Goal: Information Seeking & Learning: Check status

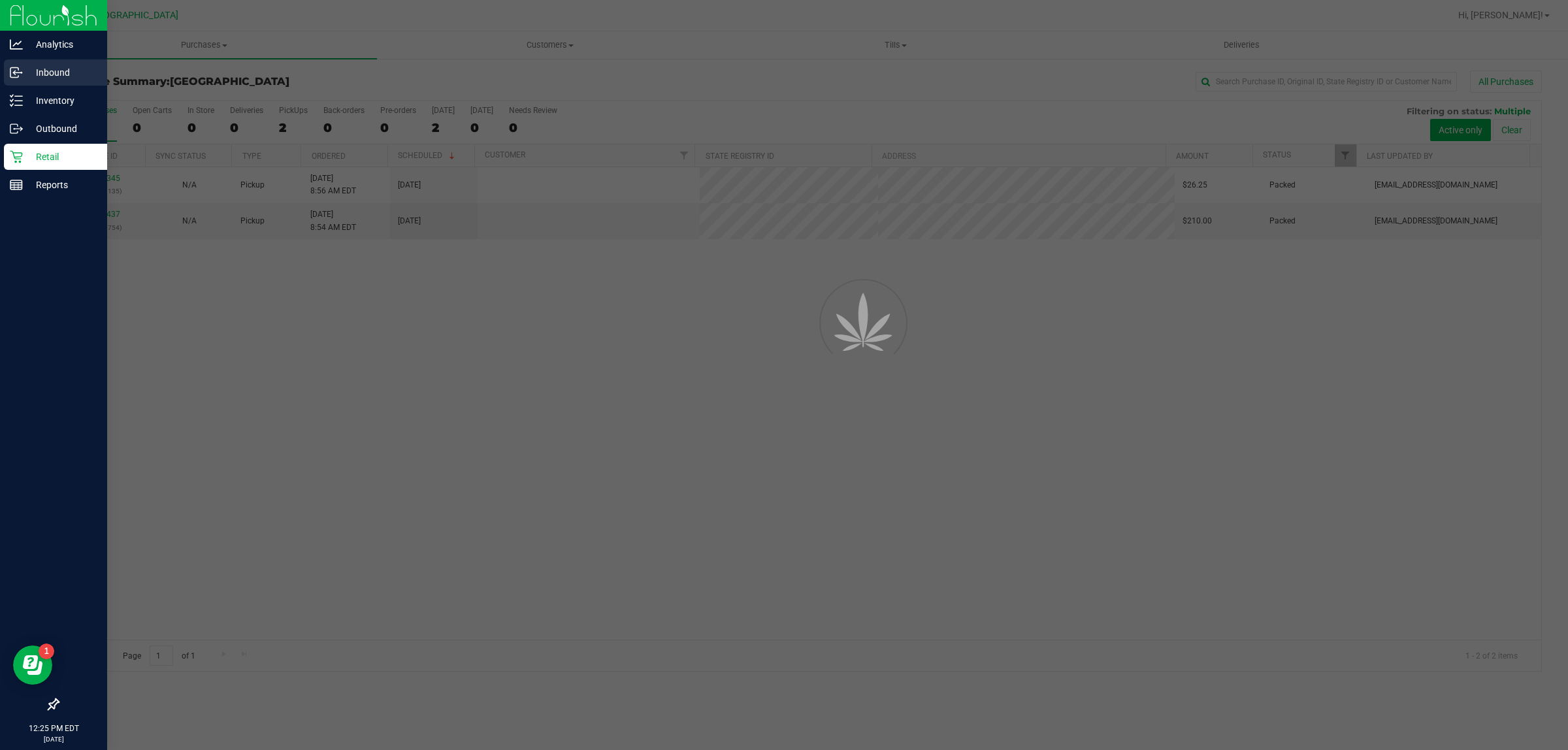
click at [39, 77] on p "Inbound" at bounding box center [62, 72] width 79 height 16
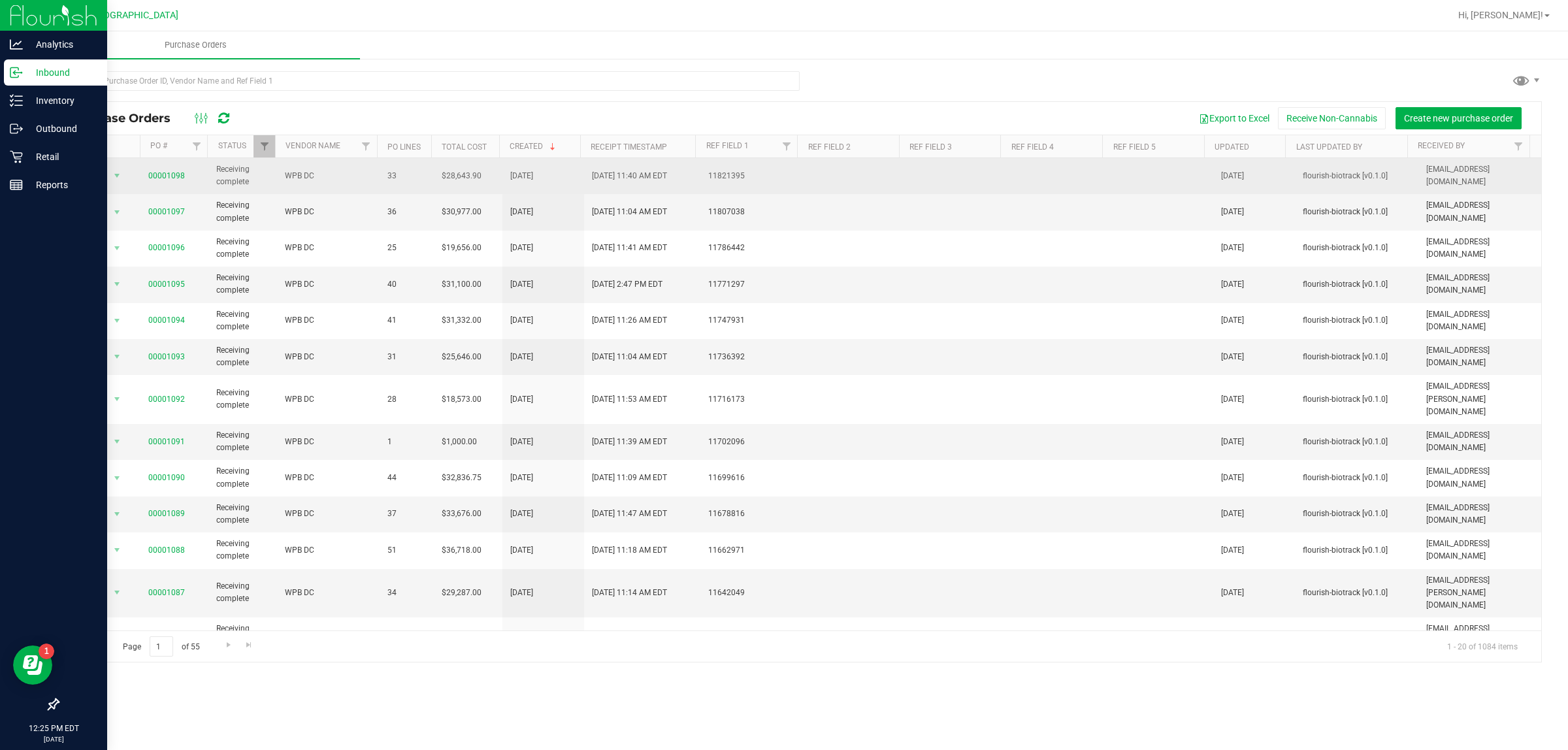
click at [348, 189] on td "WPB DC" at bounding box center [328, 176] width 102 height 36
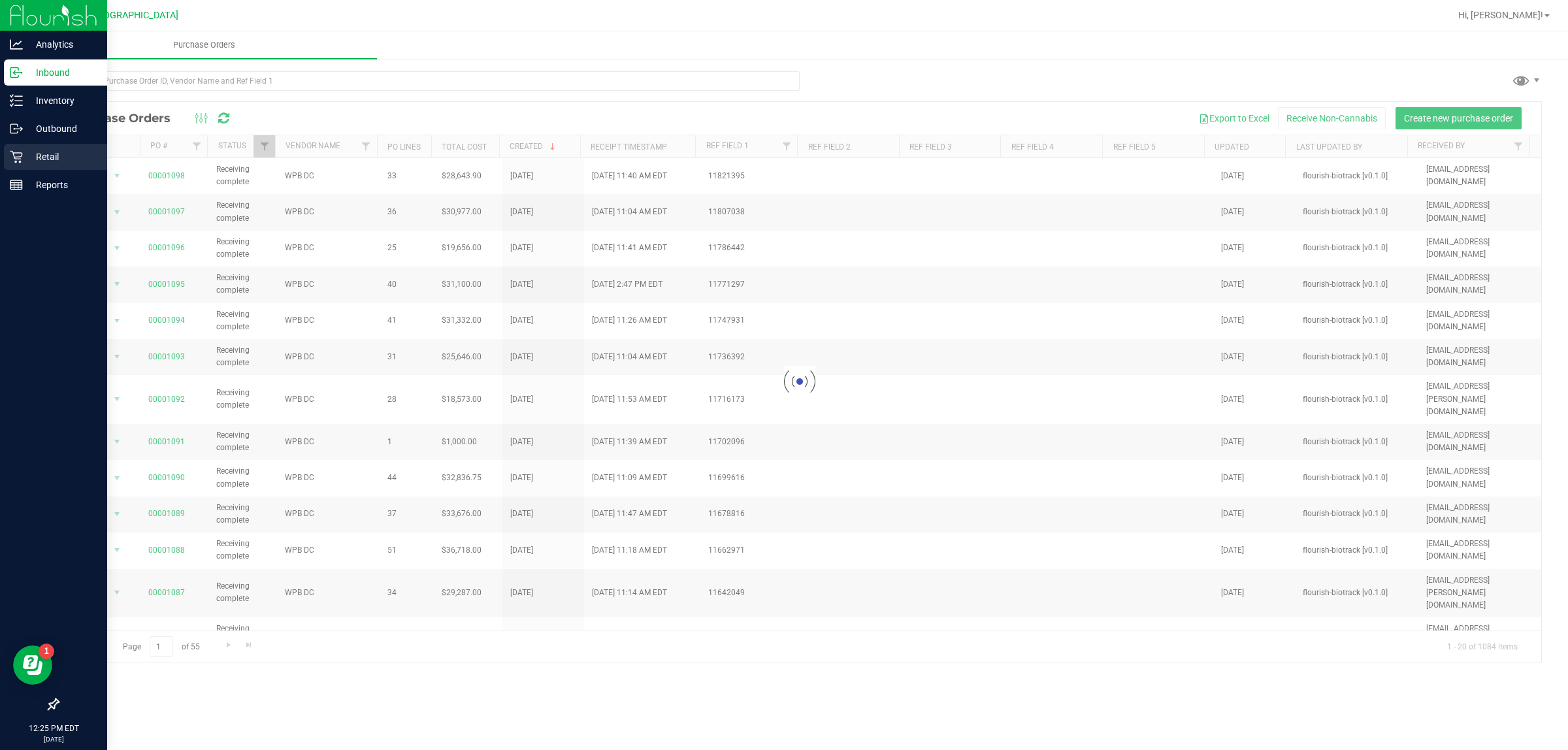
click at [27, 155] on p "Retail" at bounding box center [62, 157] width 79 height 16
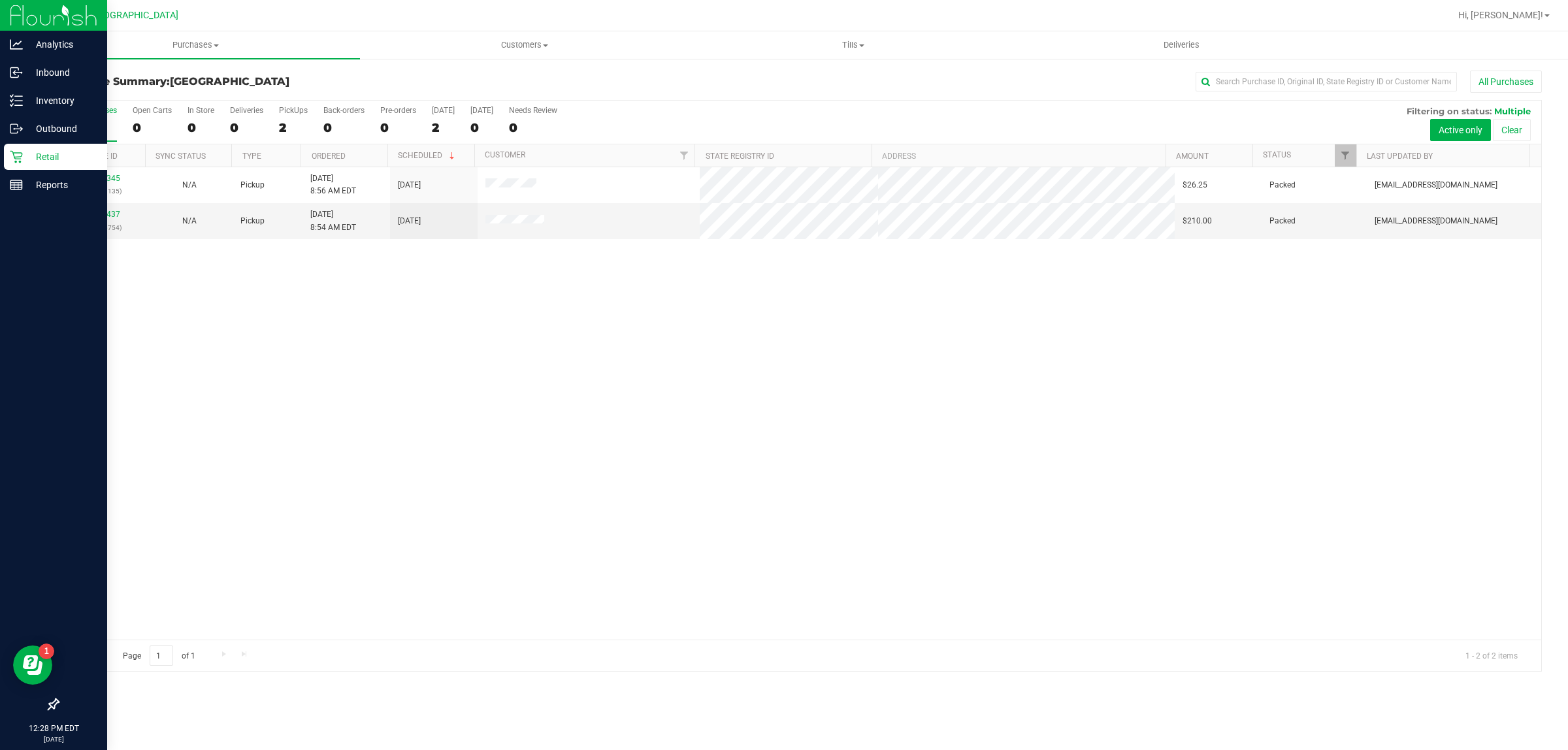
click at [83, 161] on p "Retail" at bounding box center [62, 157] width 79 height 16
click at [87, 193] on div "Reports" at bounding box center [56, 184] width 103 height 26
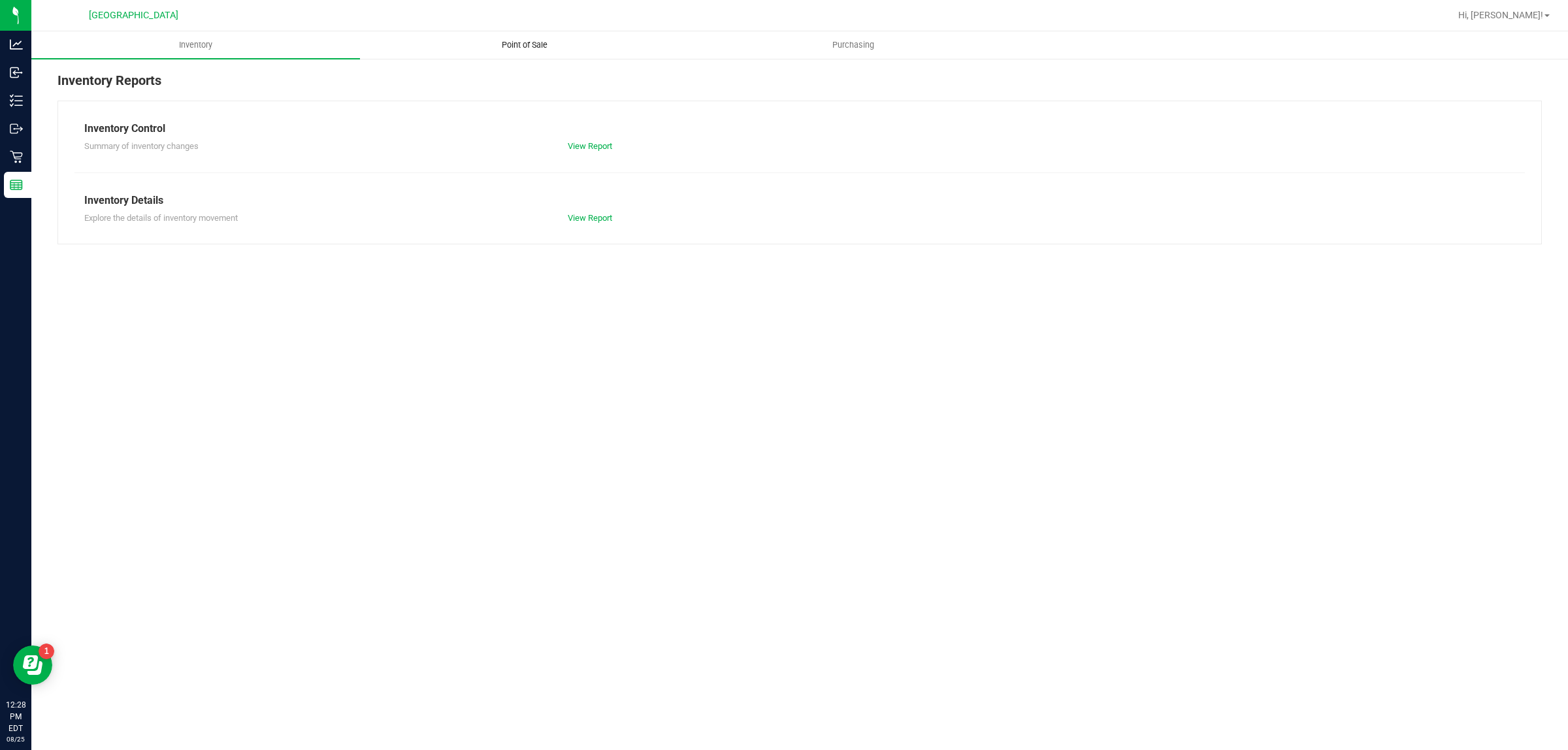
click at [526, 45] on span "Point of Sale" at bounding box center [524, 45] width 81 height 12
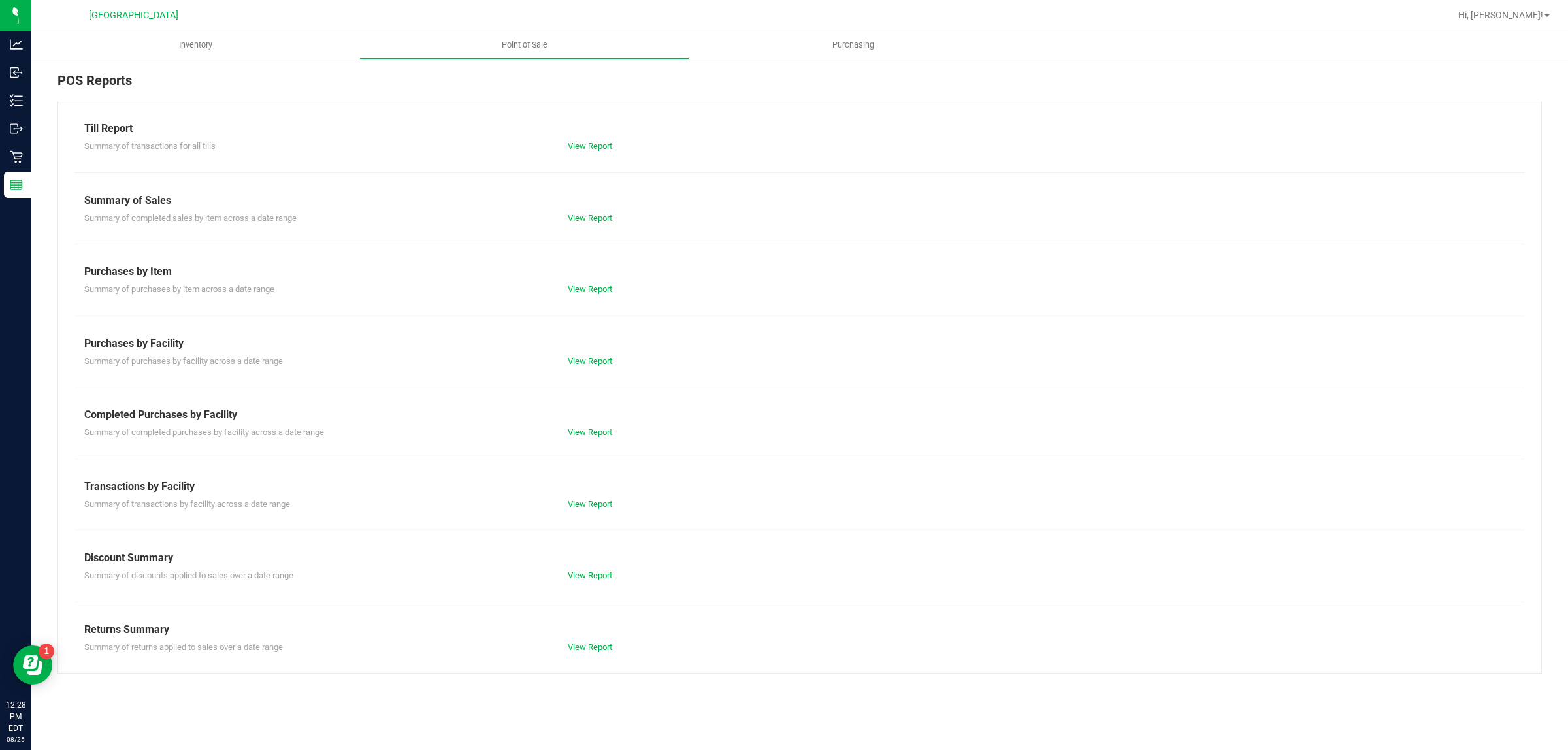
click at [557, 408] on div "Completed Purchases by Facility" at bounding box center [800, 414] width 1431 height 16
click at [608, 433] on link "View Report" at bounding box center [590, 432] width 45 height 9
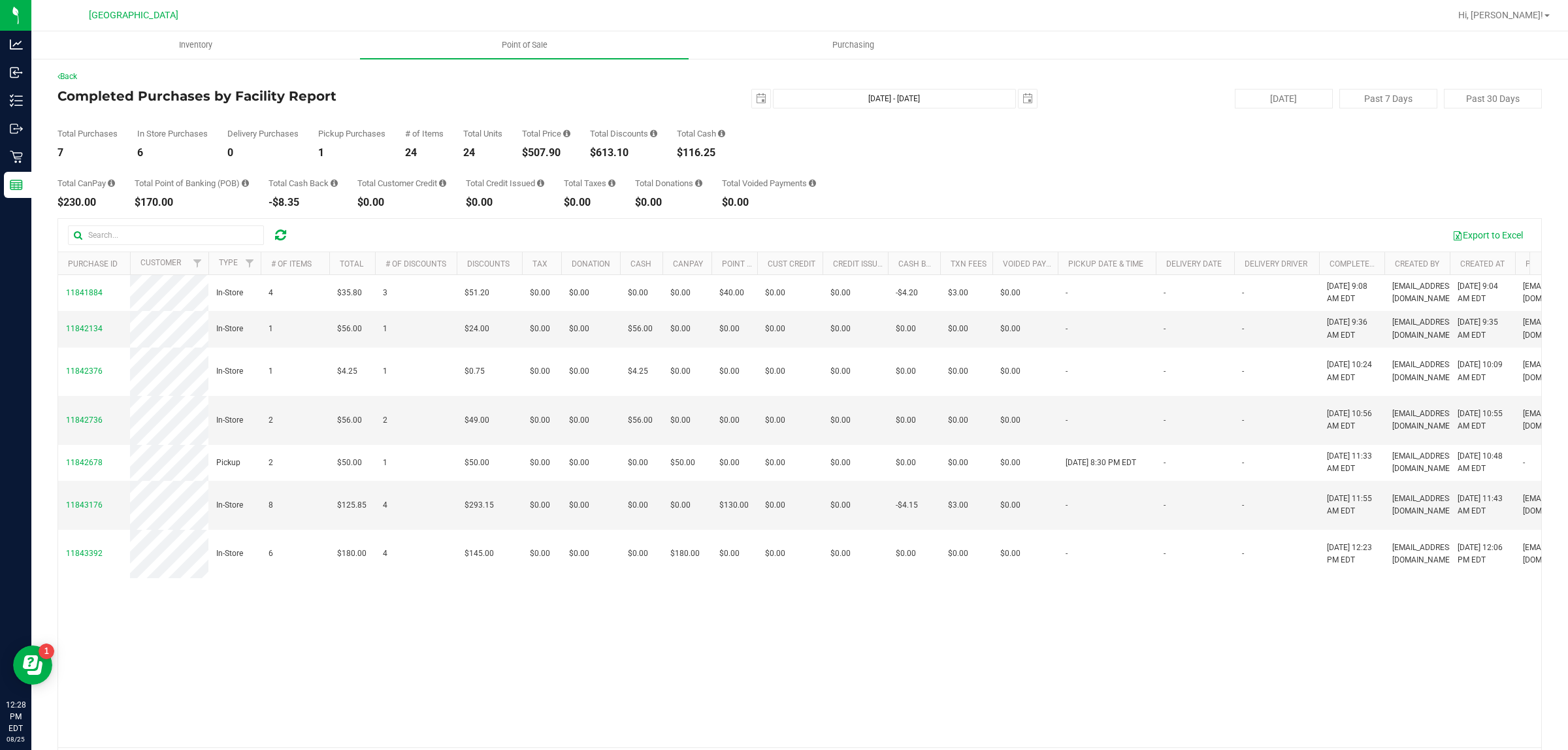
scroll to position [45, 0]
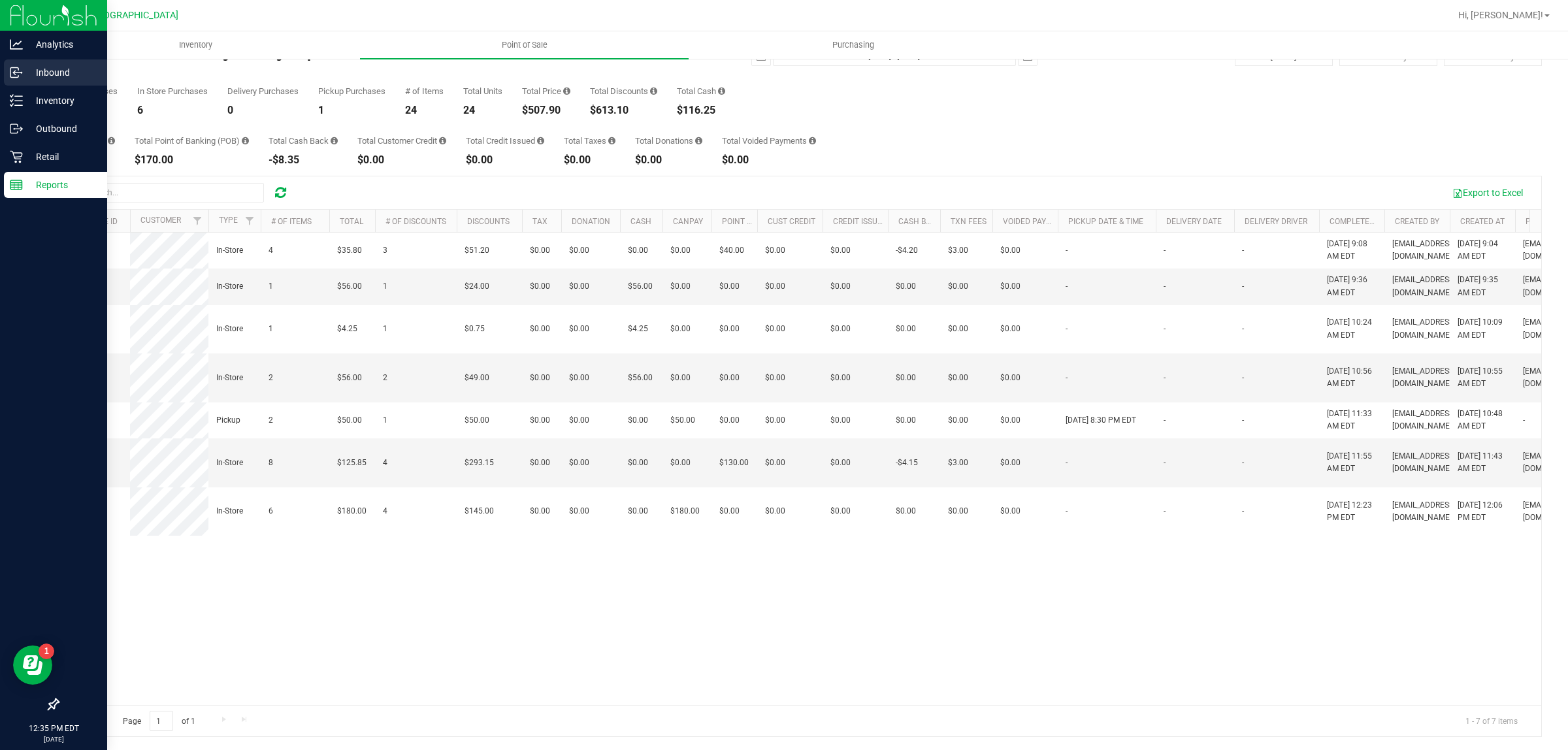
click at [25, 74] on p "Inbound" at bounding box center [62, 72] width 79 height 16
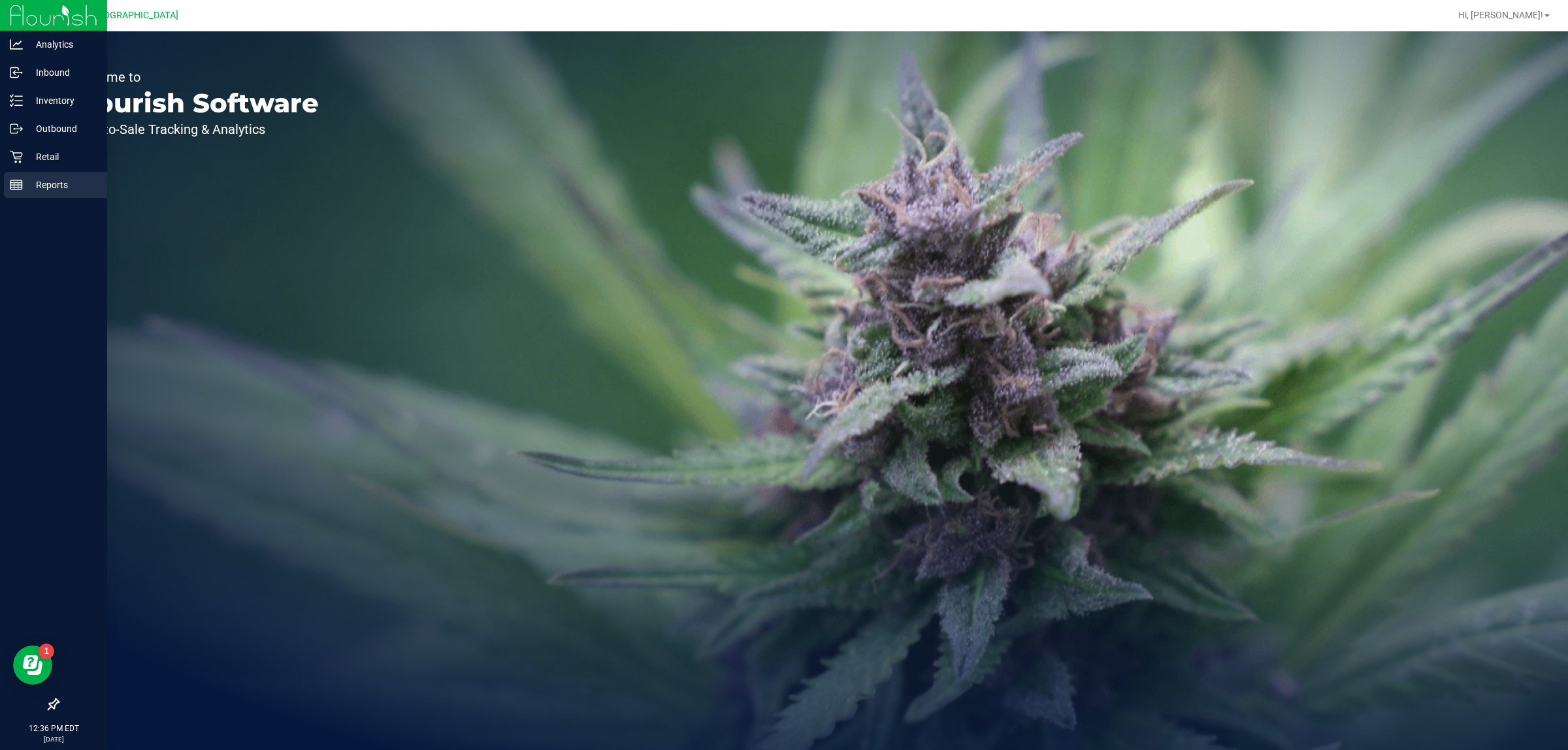
click at [26, 198] on link "Reports" at bounding box center [54, 185] width 107 height 28
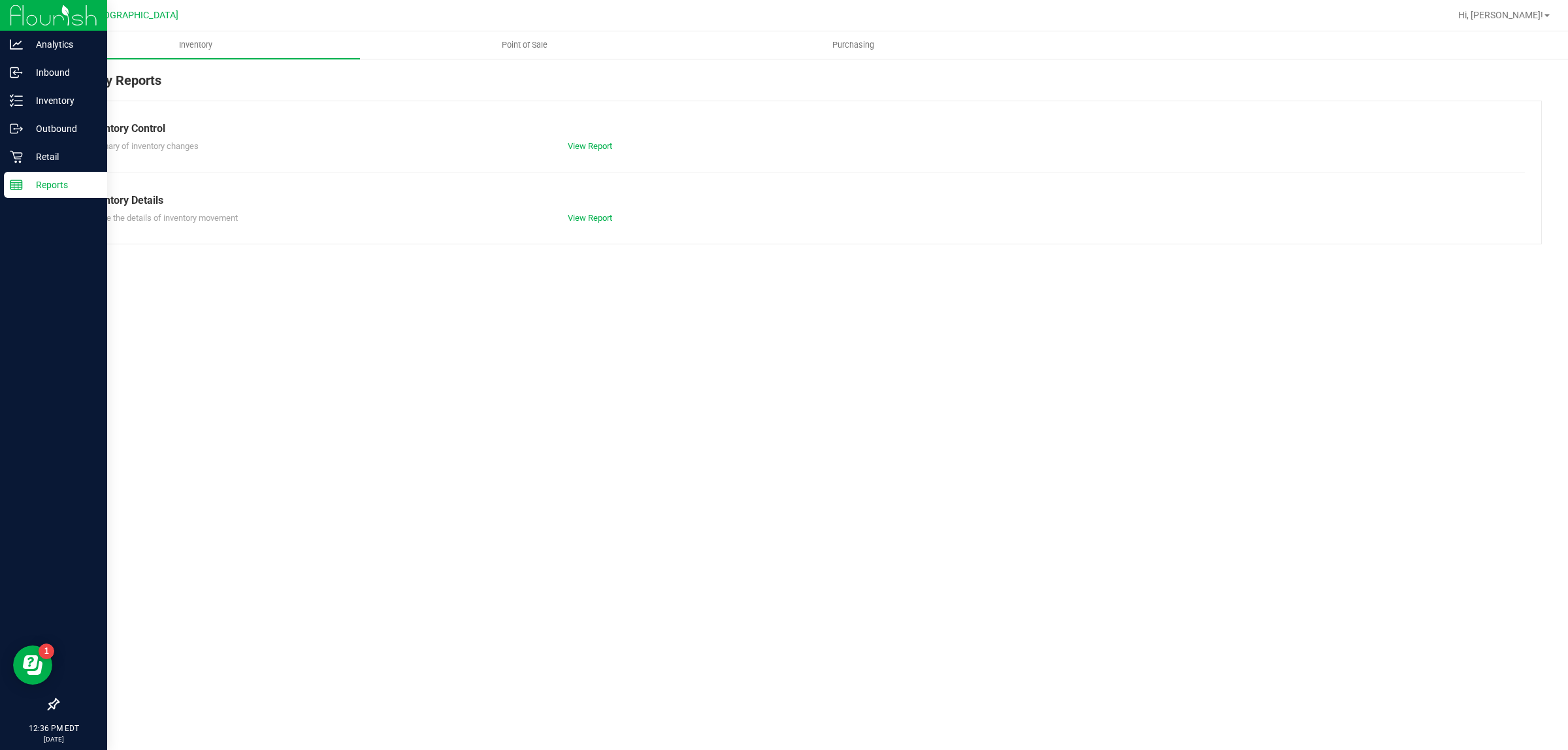
click at [541, 44] on span "Point of Sale" at bounding box center [524, 45] width 81 height 12
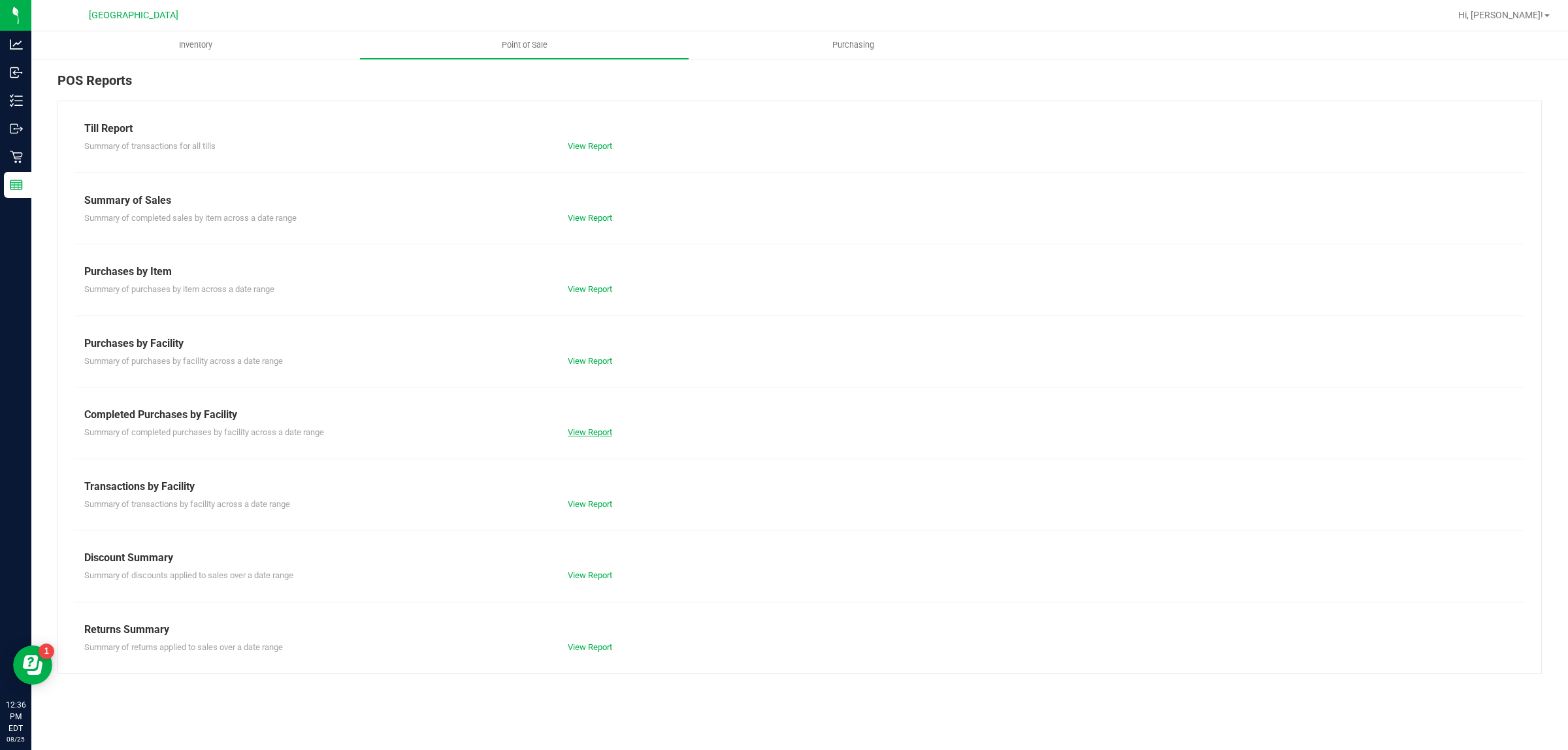
click at [604, 429] on link "View Report" at bounding box center [590, 432] width 45 height 9
